Goal: Task Accomplishment & Management: Use online tool/utility

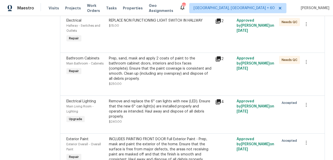
scroll to position [136, 0]
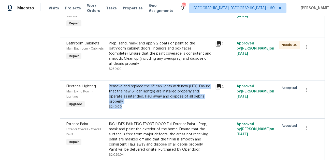
drag, startPoint x: 126, startPoint y: 95, endPoint x: 107, endPoint y: 81, distance: 24.1
click at [107, 83] on div "Remove and replace the 6'' can lights with new (LED). Ensure that the new 6'' c…" at bounding box center [160, 97] width 106 height 29
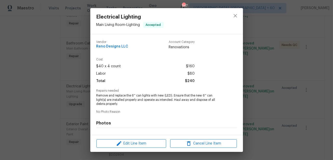
click at [70, 92] on div "Electrical Lighting Main Living Room - Lighting Accepted Vendor Reno Designs LL…" at bounding box center [166, 80] width 333 height 160
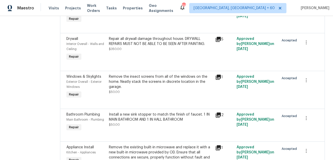
scroll to position [413, 0]
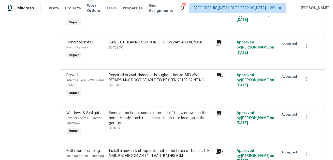
click at [116, 9] on span "Tasks" at bounding box center [111, 8] width 11 height 4
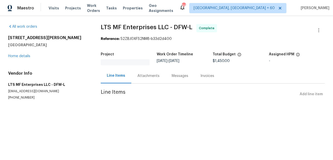
click at [144, 71] on div "Attachments" at bounding box center [148, 75] width 34 height 15
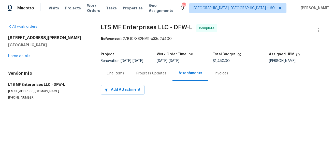
click at [145, 73] on div "Progress Updates" at bounding box center [151, 73] width 30 height 5
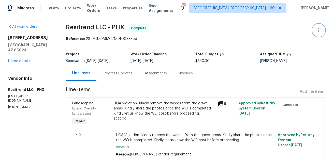
click at [319, 33] on button "button" at bounding box center [319, 30] width 12 height 12
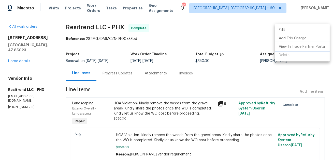
click at [309, 47] on li "View In Trade Partner Portal" at bounding box center [302, 47] width 55 height 8
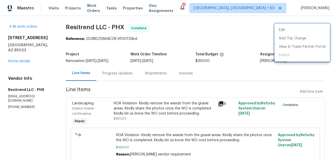
drag, startPoint x: 66, startPoint y: 29, endPoint x: 113, endPoint y: 31, distance: 46.9
click at [113, 31] on div at bounding box center [166, 80] width 333 height 160
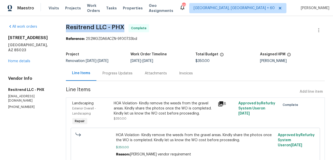
drag, startPoint x: 67, startPoint y: 28, endPoint x: 125, endPoint y: 28, distance: 57.8
click at [125, 28] on span "Resitrend LLC - PHX Complete" at bounding box center [189, 30] width 247 height 12
copy span "Resitrend LLC - PHX"
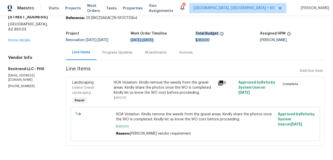
drag, startPoint x: 194, startPoint y: 38, endPoint x: 214, endPoint y: 41, distance: 20.4
click at [214, 41] on div "Project Renovation 6/27/2025 - 8/30/2025 Work Order Timeline 8/27/2025 - 8/30/2…" at bounding box center [195, 37] width 259 height 16
click at [214, 41] on div "$350.00" at bounding box center [228, 40] width 65 height 4
drag, startPoint x: 211, startPoint y: 40, endPoint x: 196, endPoint y: 39, distance: 14.5
click at [196, 39] on div "$350.00" at bounding box center [228, 40] width 65 height 4
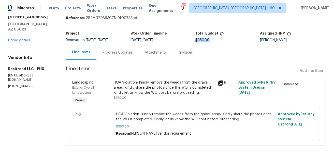
copy span "$350.00"
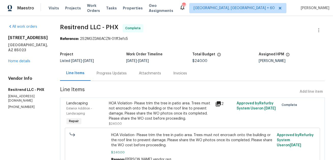
scroll to position [26, 0]
